Goal: Information Seeking & Learning: Learn about a topic

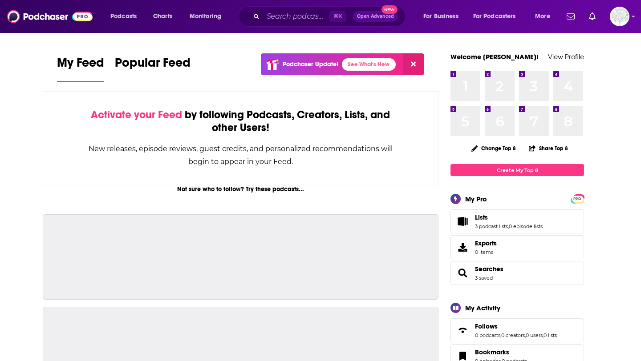
click at [294, 16] on input "Search podcasts, credits, & more..." at bounding box center [296, 16] width 66 height 14
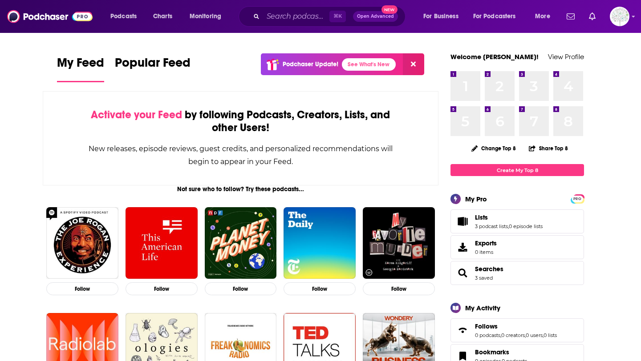
click at [312, 16] on input "Search podcasts, credits, & more..." at bounding box center [296, 16] width 66 height 14
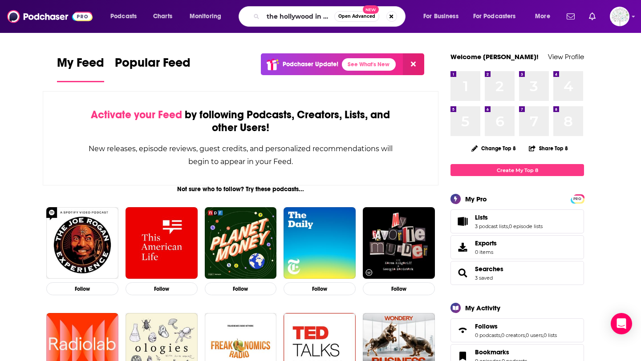
scroll to position [0, 7]
type input "the hollywood in toto"
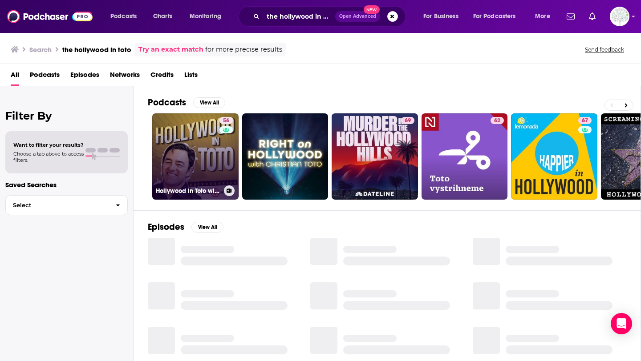
click at [197, 158] on link "56 Hollywood in Toto with [PERSON_NAME]" at bounding box center [195, 156] width 86 height 86
